Goal: Task Accomplishment & Management: Use online tool/utility

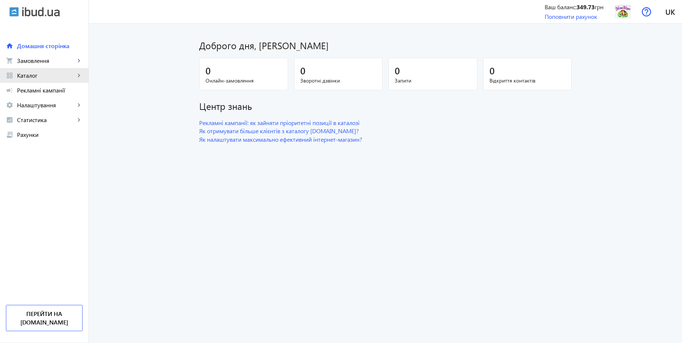
click at [30, 76] on span "Каталог" at bounding box center [46, 75] width 58 height 7
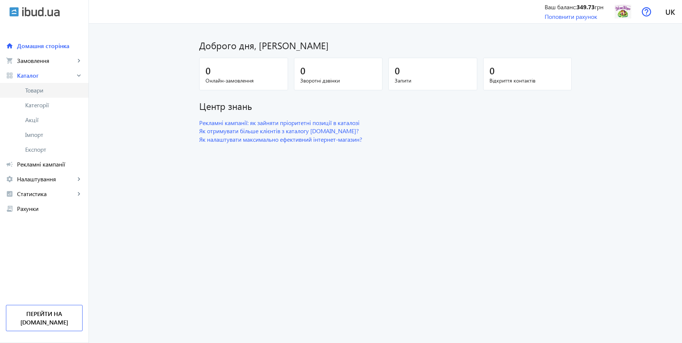
click at [35, 90] on span "Товари" at bounding box center [53, 90] width 57 height 7
click at [48, 135] on span "Імпорт" at bounding box center [53, 134] width 57 height 7
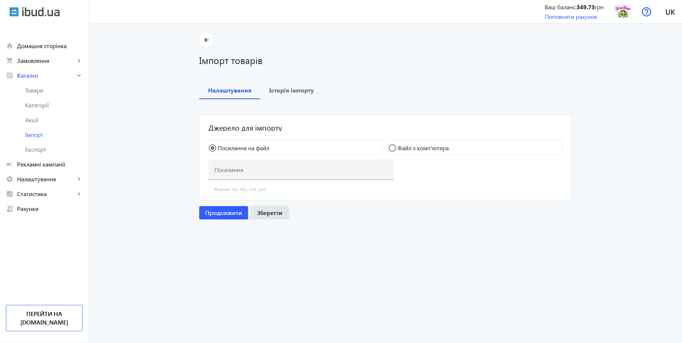
type input "[URL][DOMAIN_NAME]"
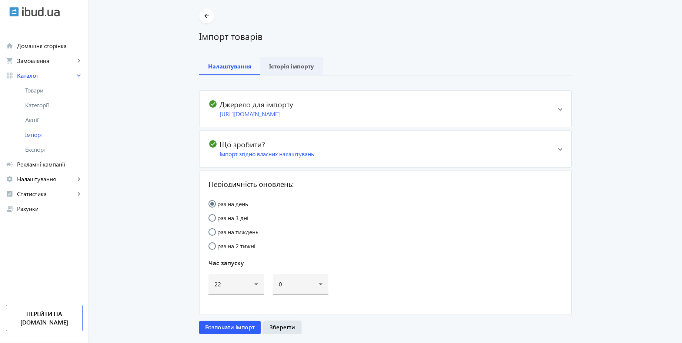
scroll to position [4, 0]
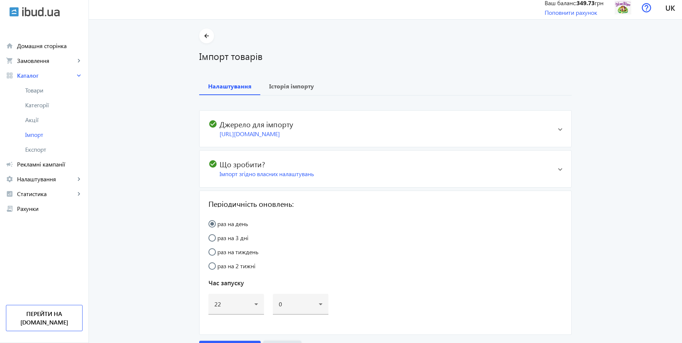
click at [549, 178] on span "check_circle Що зробити? Імпорт згідно власних налаштувань" at bounding box center [382, 169] width 349 height 19
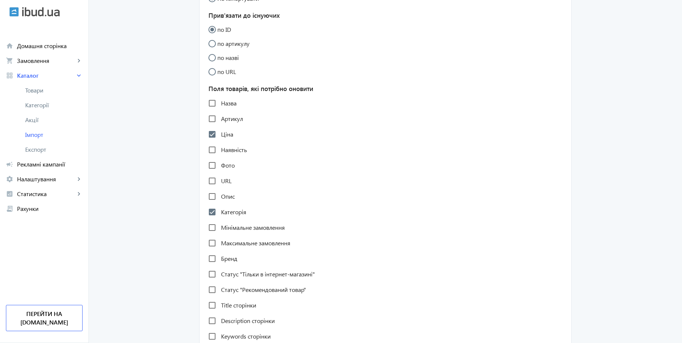
scroll to position [0, 0]
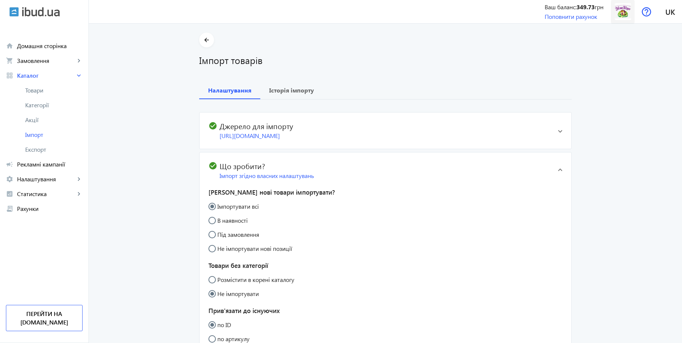
click at [626, 10] on img at bounding box center [623, 11] width 17 height 17
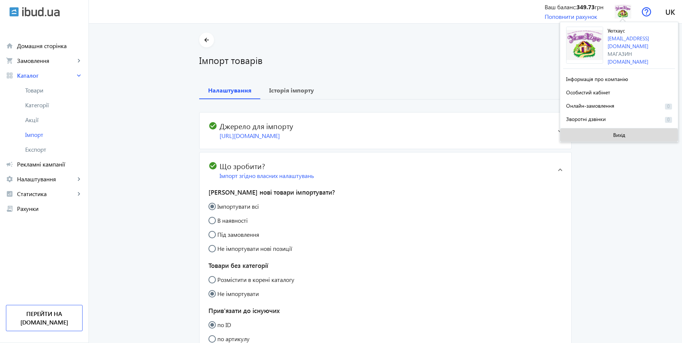
click at [599, 131] on span at bounding box center [619, 135] width 118 height 18
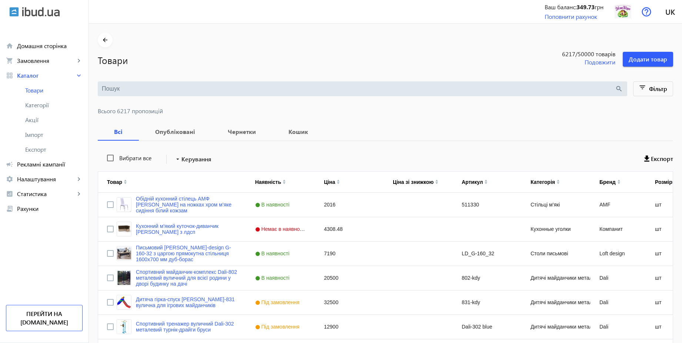
click at [125, 87] on input "search" at bounding box center [358, 89] width 513 height 8
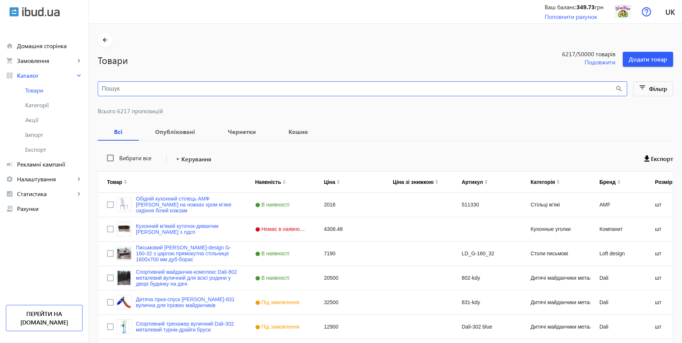
paste input "Конференційне крісло Bergen office black Special4You на полозах із сітковою спи…"
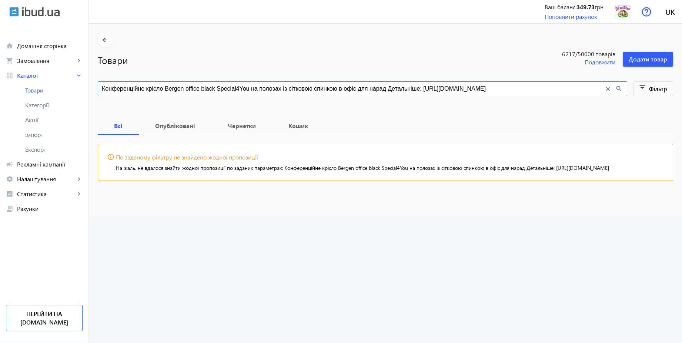
drag, startPoint x: 339, startPoint y: 90, endPoint x: 686, endPoint y: 91, distance: 347.2
click at [682, 91] on html "arrow_back home Домашня сторінка shopping_cart Замовлення keyboard_arrow_right …" at bounding box center [341, 171] width 682 height 343
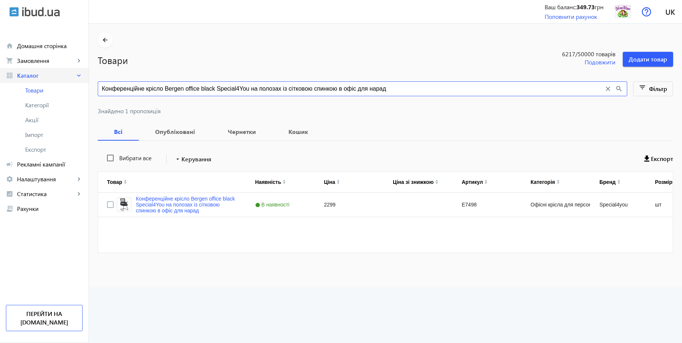
type input "Конференційне крісло Bergen office black Special4You на полозах із сітковою спи…"
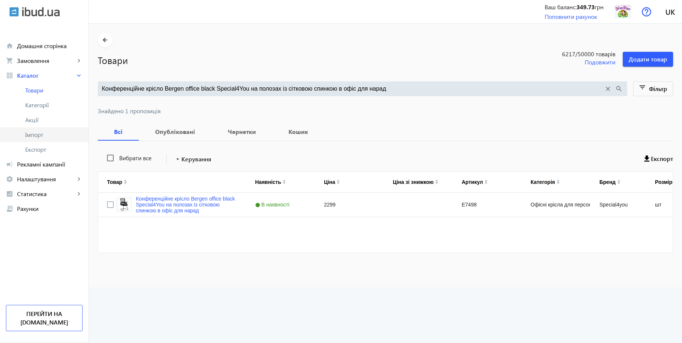
click at [33, 136] on span "Імпорт" at bounding box center [53, 134] width 57 height 7
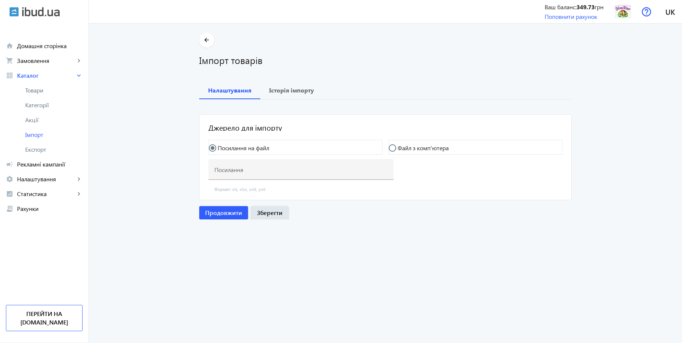
type input "[URL][DOMAIN_NAME]"
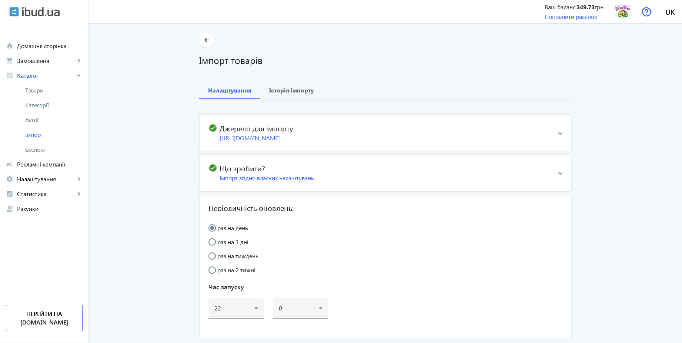
click at [558, 134] on span at bounding box center [560, 132] width 4 height 3
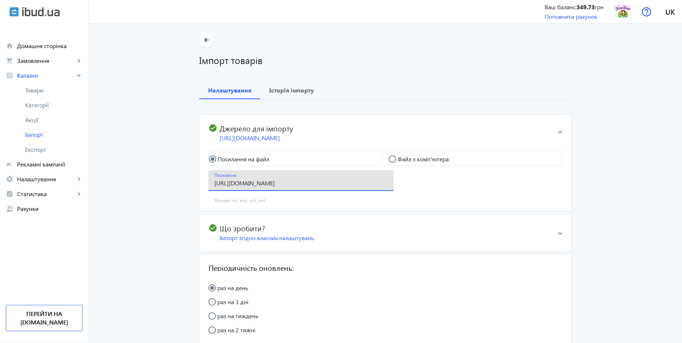
click at [274, 187] on input "[URL][DOMAIN_NAME]" at bounding box center [300, 183] width 173 height 8
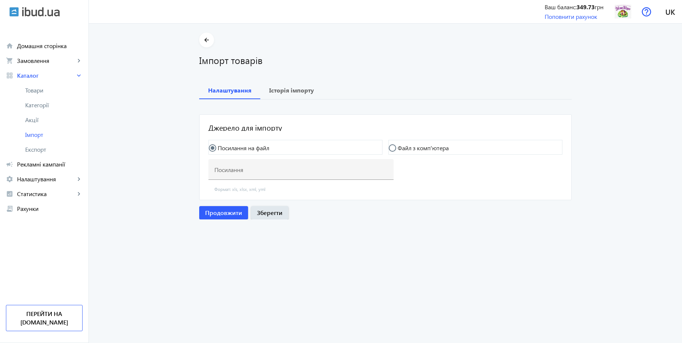
type input "[URL][DOMAIN_NAME]"
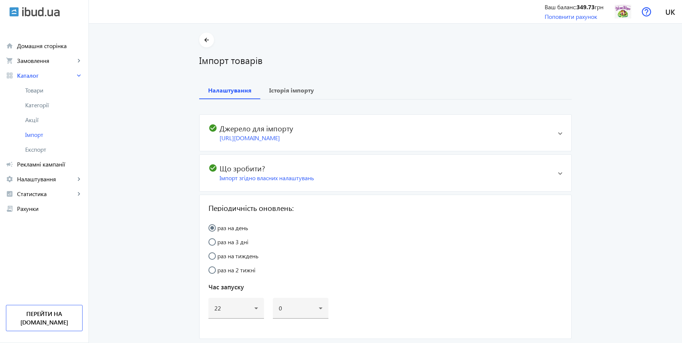
click at [550, 182] on span "check_circle Що зробити? Імпорт згідно власних налаштувань" at bounding box center [382, 173] width 349 height 19
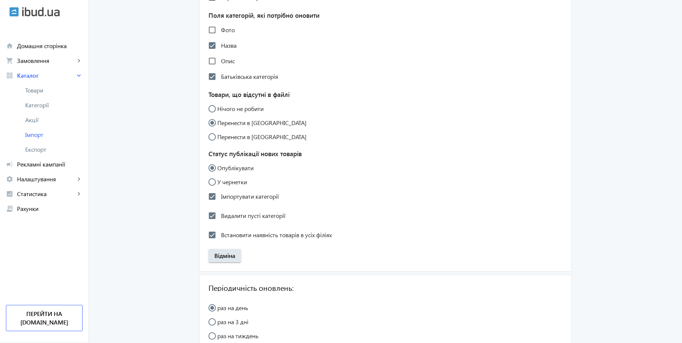
scroll to position [666, 0]
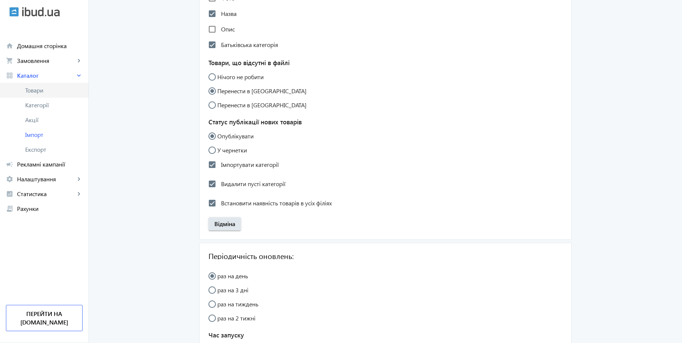
click at [41, 90] on span "Товари" at bounding box center [53, 90] width 57 height 7
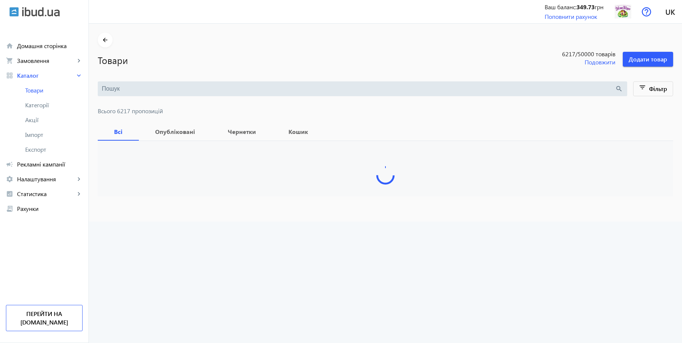
click at [188, 88] on input "search" at bounding box center [358, 89] width 513 height 8
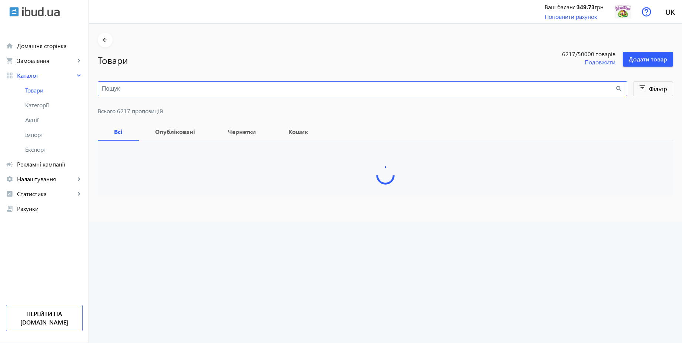
paste input "Конференційне крісло Bergen office black Special4You на полозах із сітковою спи…"
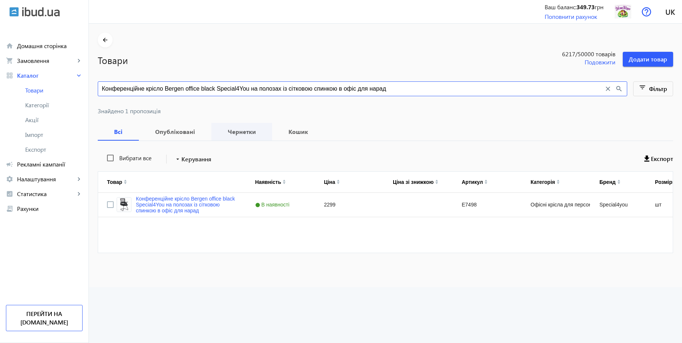
type input "Конференційне крісло Bergen office black Special4You на полозах із сітковою спи…"
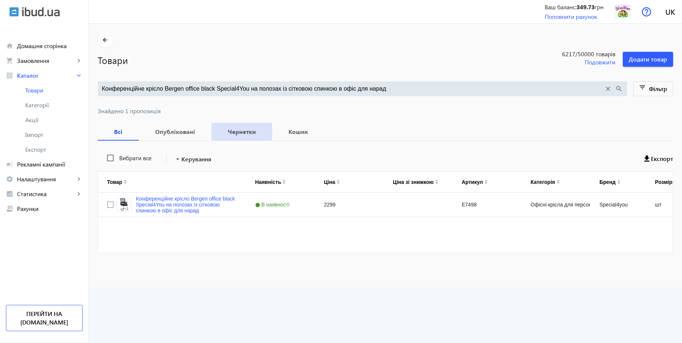
click at [234, 132] on b "Чернетки" at bounding box center [241, 132] width 43 height 6
click at [185, 130] on b "Опубліковані" at bounding box center [175, 132] width 55 height 6
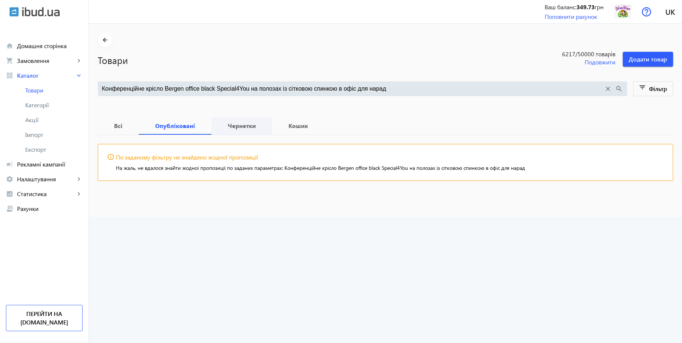
click at [232, 129] on b "Чернетки" at bounding box center [241, 126] width 43 height 6
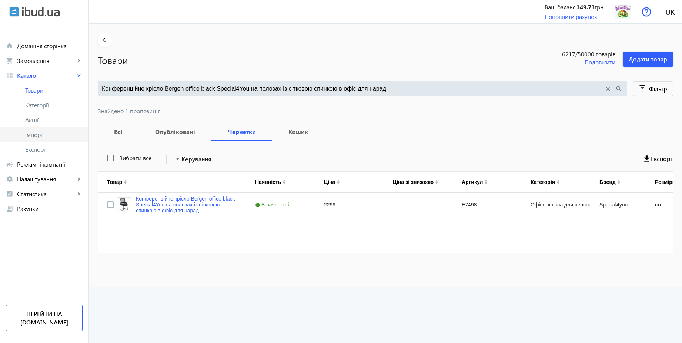
click at [42, 135] on span "Імпорт" at bounding box center [53, 134] width 57 height 7
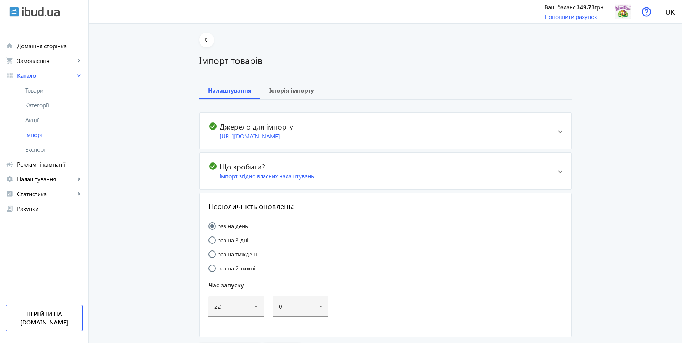
scroll to position [2, 0]
click at [552, 181] on mat-expansion-panel-header "check_circle Що зробити? Імпорт згідно власних налаштувань" at bounding box center [386, 171] width 372 height 36
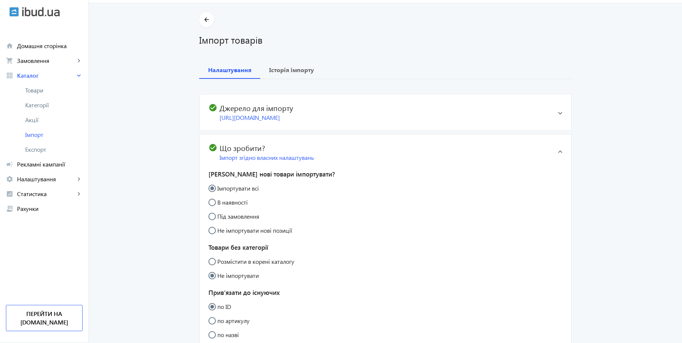
scroll to position [0, 0]
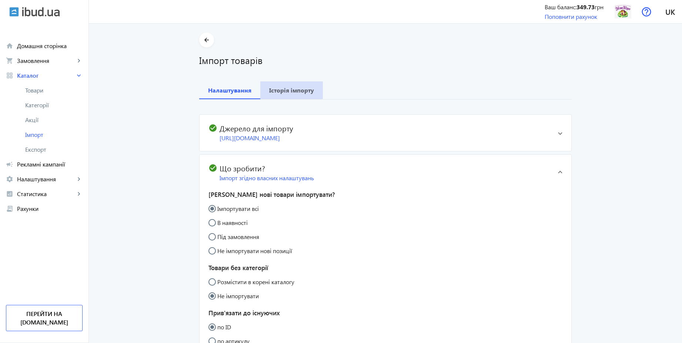
click at [284, 89] on b "Історія імпорту" at bounding box center [291, 90] width 45 height 6
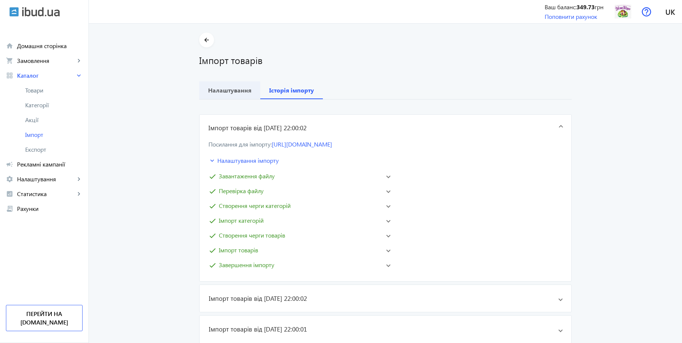
click at [229, 90] on b "Налаштування" at bounding box center [229, 90] width 43 height 6
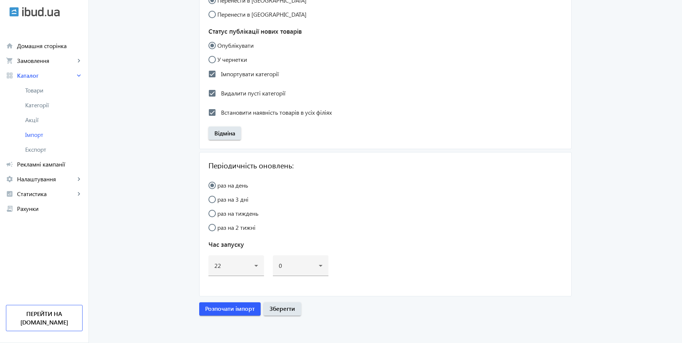
scroll to position [765, 0]
click at [229, 309] on span "Розпочати імпорт" at bounding box center [230, 309] width 50 height 8
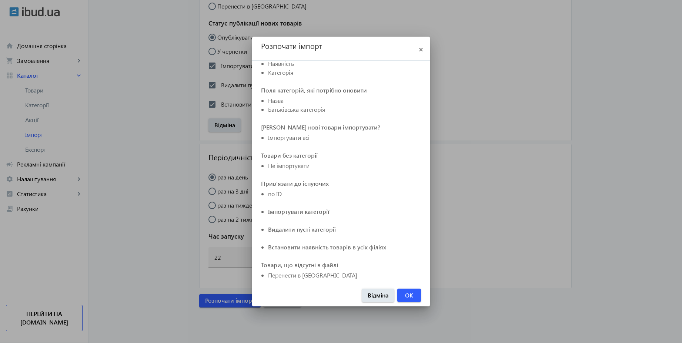
scroll to position [57, 0]
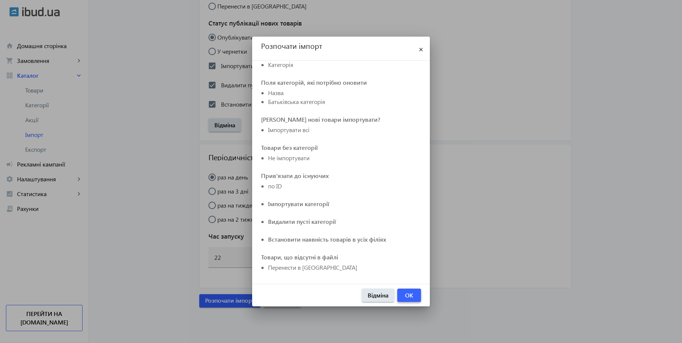
click at [409, 297] on span "OK" at bounding box center [409, 295] width 8 height 8
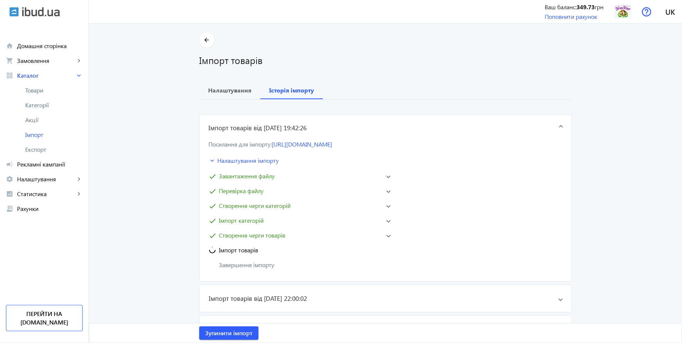
scroll to position [0, 0]
click at [269, 255] on mat-panel-title "Імпорт товарів" at bounding box center [294, 250] width 172 height 9
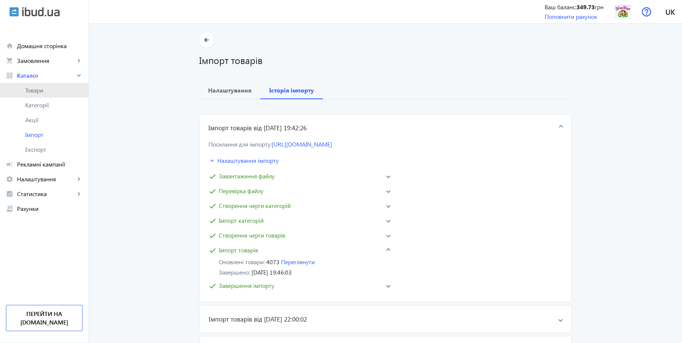
click at [42, 87] on span "Товари" at bounding box center [53, 90] width 57 height 7
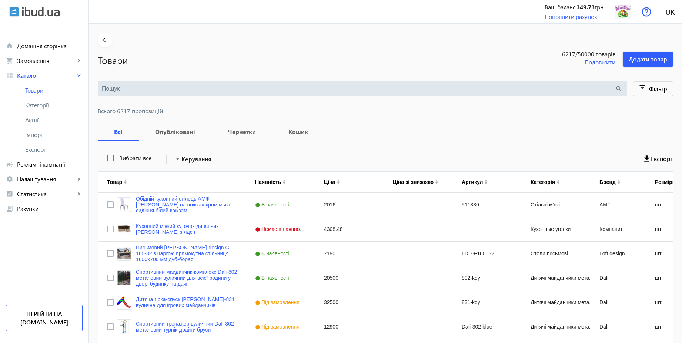
click at [217, 91] on input "search" at bounding box center [358, 89] width 513 height 8
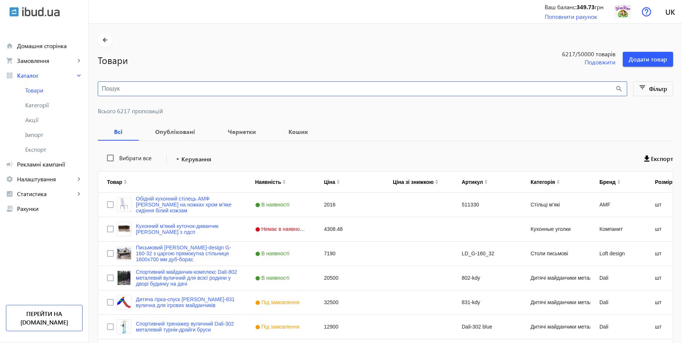
paste input "Конференційне крісло Bergen office black Special4You на полозах із сітковою спи…"
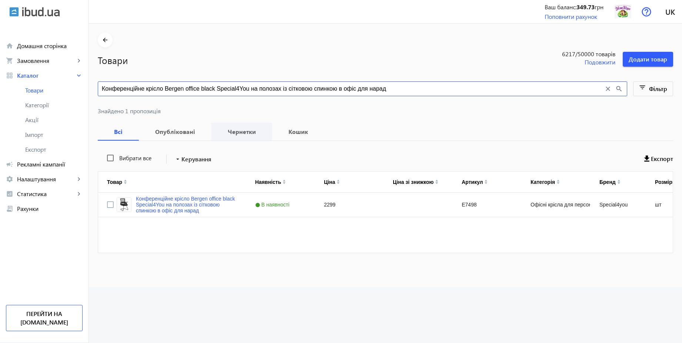
type input "Конференційне крісло Bergen office black Special4You на полозах із сітковою спи…"
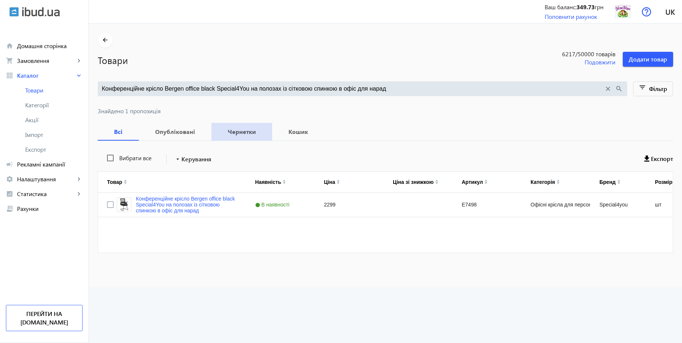
click at [247, 134] on b "Чернетки" at bounding box center [241, 132] width 43 height 6
click at [165, 131] on b "Опубліковані" at bounding box center [175, 132] width 55 height 6
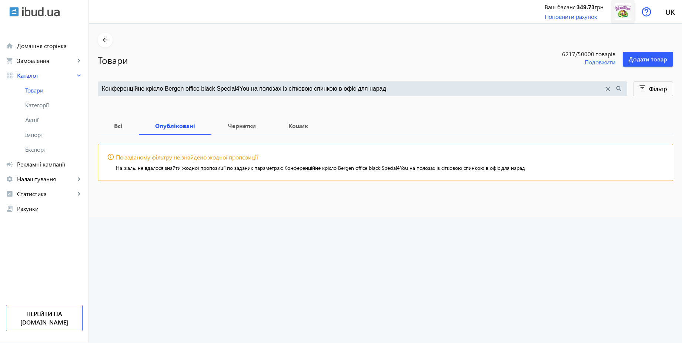
click at [617, 13] on img at bounding box center [623, 11] width 17 height 17
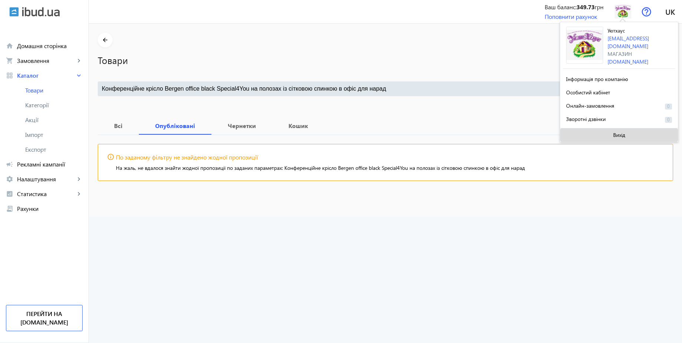
click at [616, 132] on span "Вихід" at bounding box center [619, 135] width 12 height 6
